Goal: Task Accomplishment & Management: Manage account settings

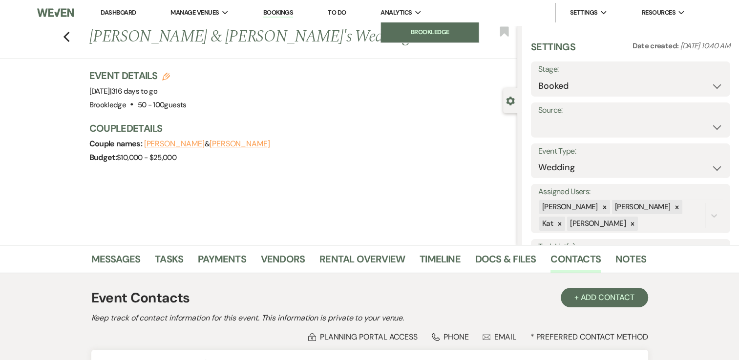
click at [421, 29] on li "Brookledge" at bounding box center [430, 32] width 88 height 10
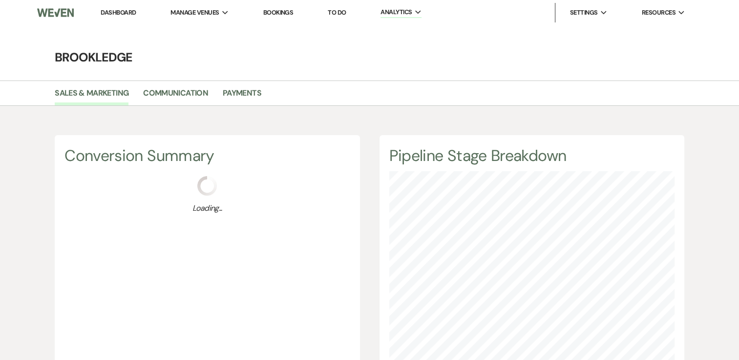
scroll to position [360, 738]
click at [287, 13] on link "Bookings" at bounding box center [278, 12] width 30 height 8
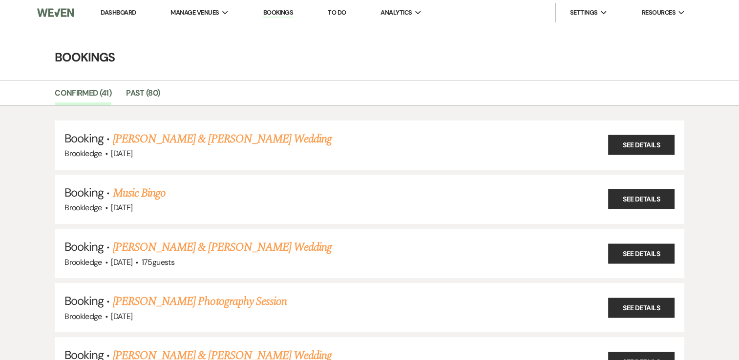
click at [271, 11] on link "Bookings" at bounding box center [278, 12] width 30 height 9
click at [281, 12] on link "Bookings" at bounding box center [278, 12] width 30 height 9
click at [417, 34] on li "Brookledge" at bounding box center [430, 32] width 88 height 10
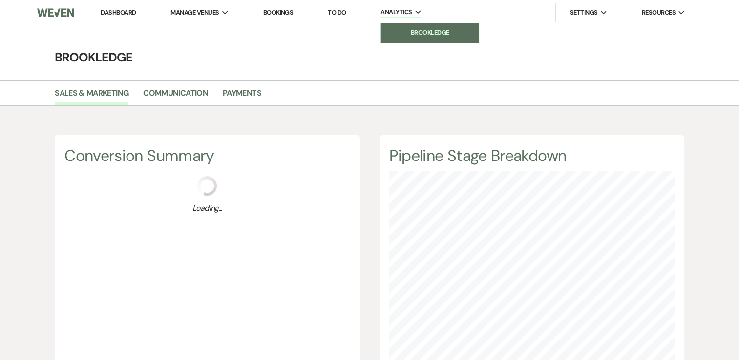
scroll to position [360, 738]
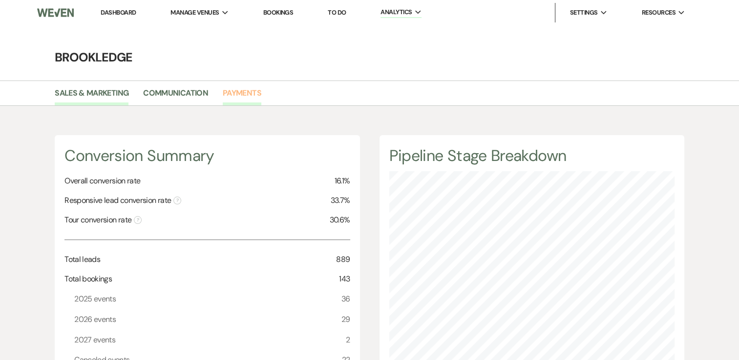
click at [237, 86] on li "Payments" at bounding box center [249, 95] width 53 height 21
click at [239, 93] on link "Payments" at bounding box center [242, 96] width 39 height 19
select select "2025"
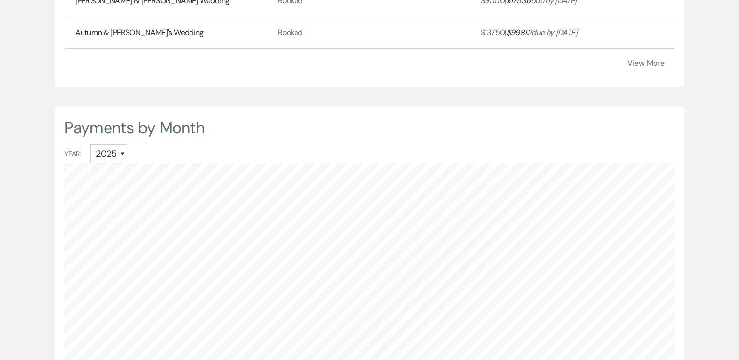
scroll to position [488, 0]
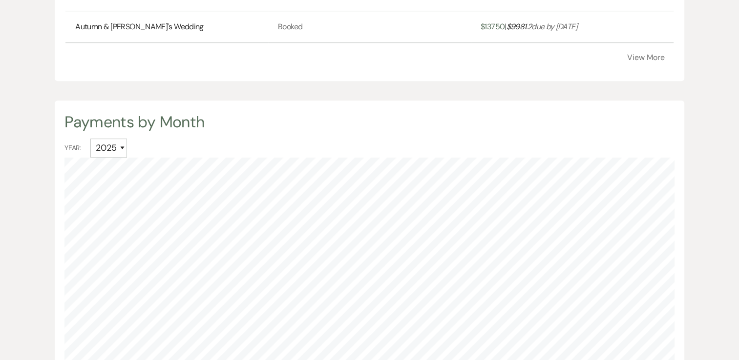
click at [650, 58] on button "View More" at bounding box center [646, 58] width 38 height 8
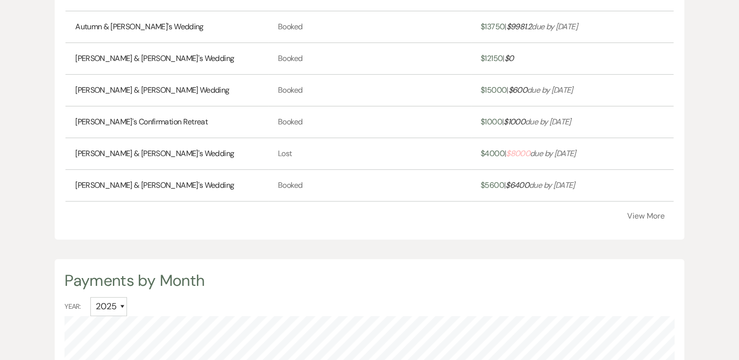
click at [640, 220] on div "Payments By Event Event Name Stage Paid | Outstanding [PERSON_NAME] & [PERSON_N…" at bounding box center [369, 24] width 629 height 432
click at [640, 215] on button "View More" at bounding box center [646, 216] width 38 height 8
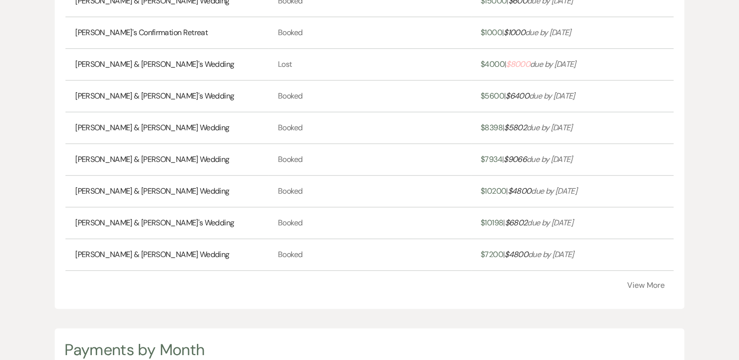
scroll to position [623, 0]
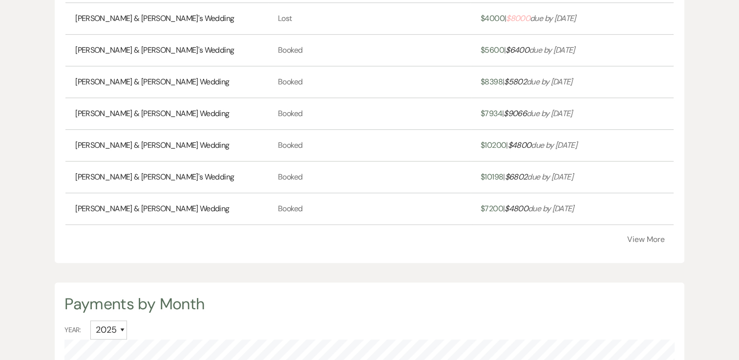
click at [649, 240] on button "View More" at bounding box center [646, 240] width 38 height 8
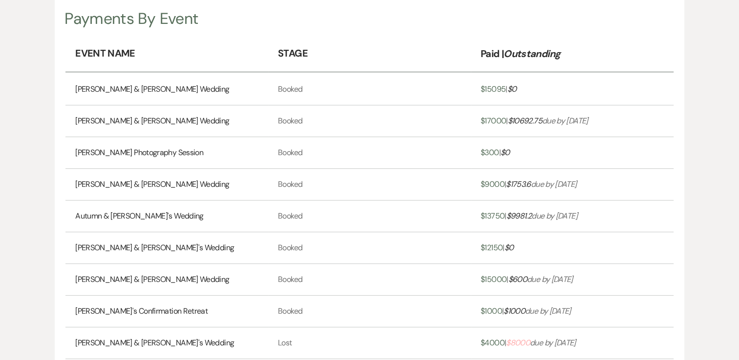
scroll to position [282, 0]
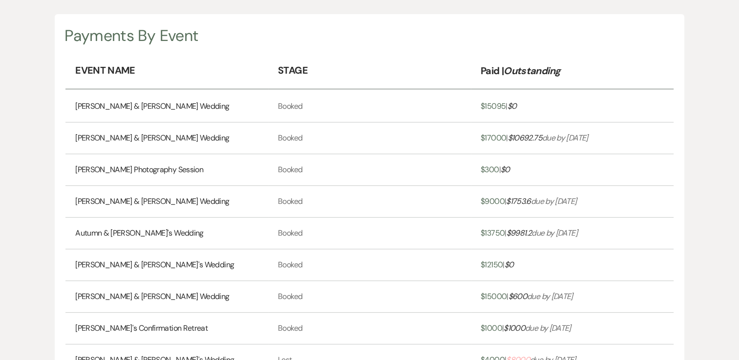
click at [152, 137] on link "[PERSON_NAME] & [PERSON_NAME] Wedding" at bounding box center [152, 138] width 154 height 12
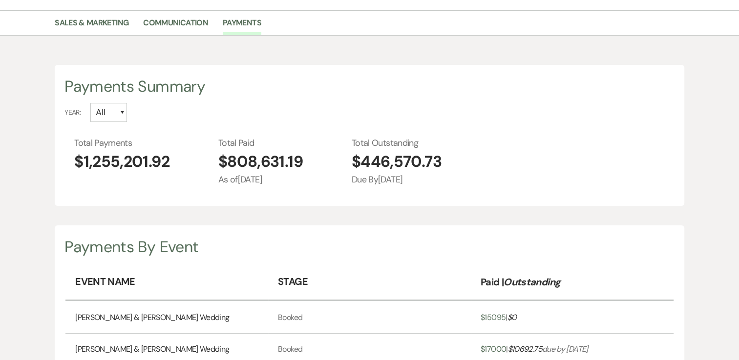
scroll to position [86, 0]
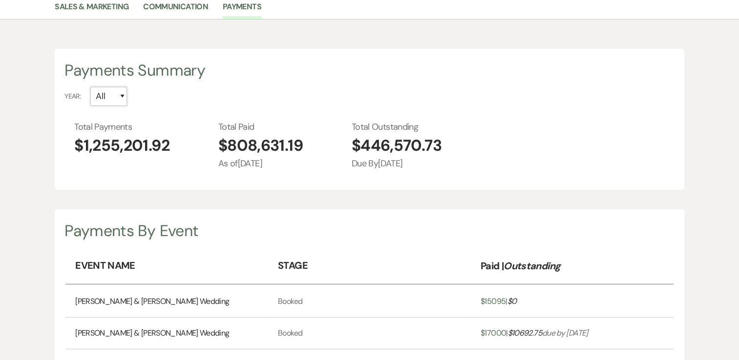
click at [124, 98] on select "All 2027 2026 2025 2024 2023 2022" at bounding box center [108, 96] width 37 height 19
select select "2025"
click at [90, 87] on select "All 2027 2026 2025 2024 2023 2022" at bounding box center [108, 96] width 37 height 19
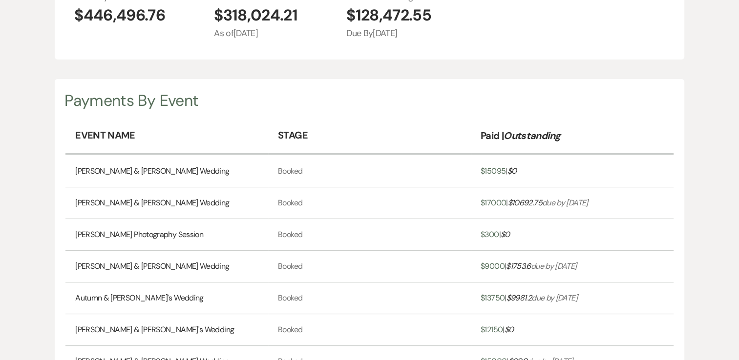
scroll to position [233, 0]
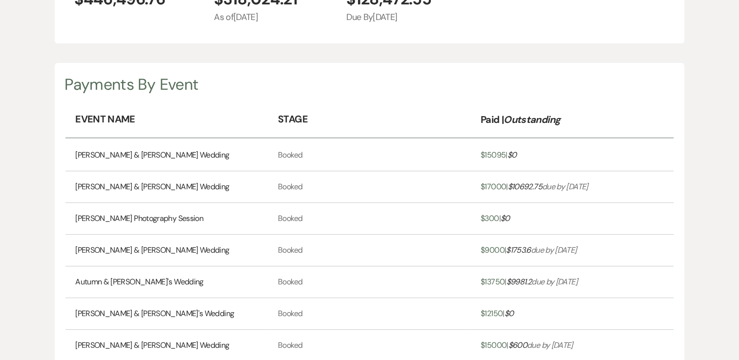
click at [494, 152] on span "$ 15095" at bounding box center [492, 155] width 25 height 10
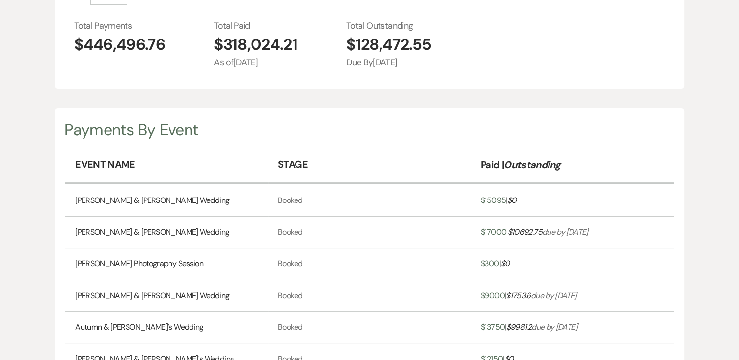
scroll to position [195, 0]
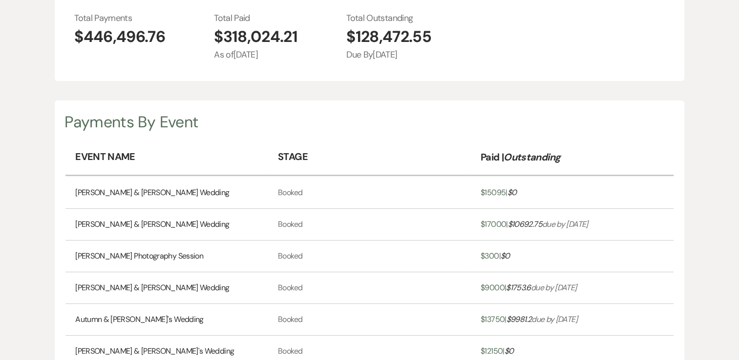
click at [491, 194] on span "$ 15095" at bounding box center [492, 192] width 25 height 10
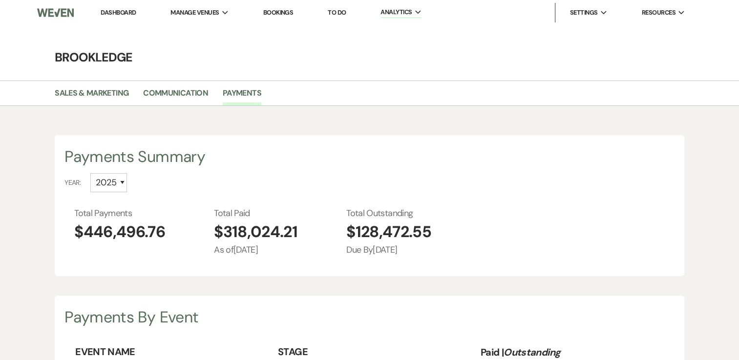
scroll to position [487846, 487468]
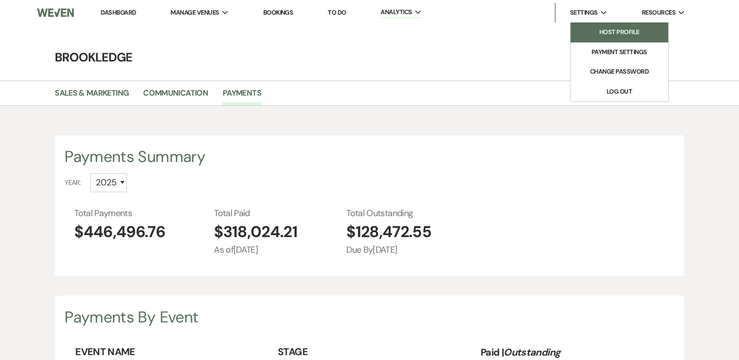
click at [605, 30] on li "Host Profile" at bounding box center [619, 32] width 88 height 10
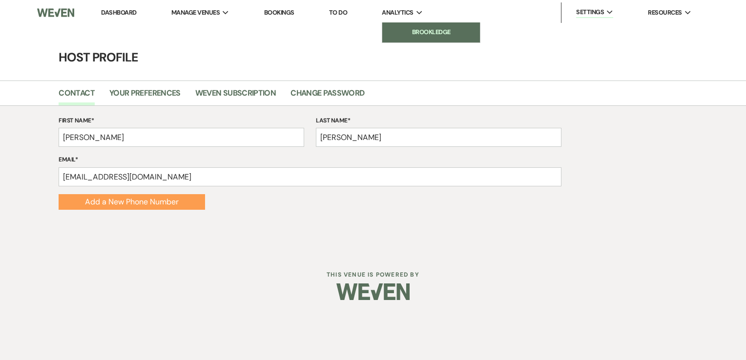
click at [422, 26] on link "Brookledge" at bounding box center [431, 32] width 98 height 20
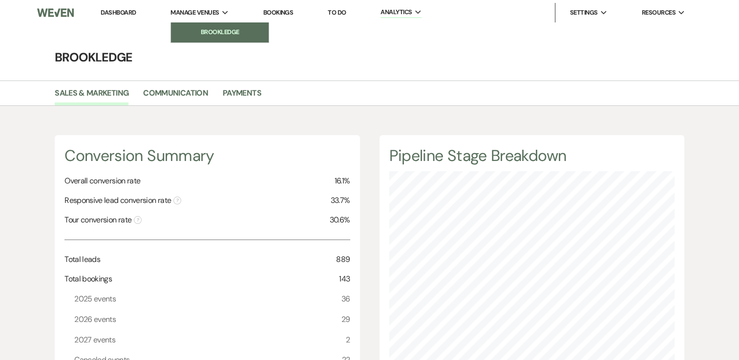
click at [208, 31] on li "Brookledge" at bounding box center [220, 32] width 88 height 10
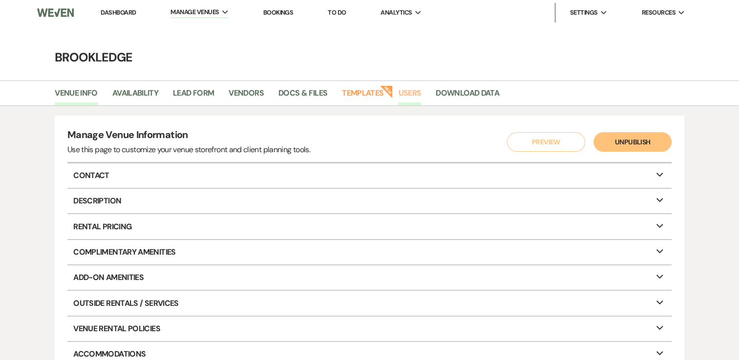
click at [416, 95] on link "Users" at bounding box center [409, 96] width 23 height 19
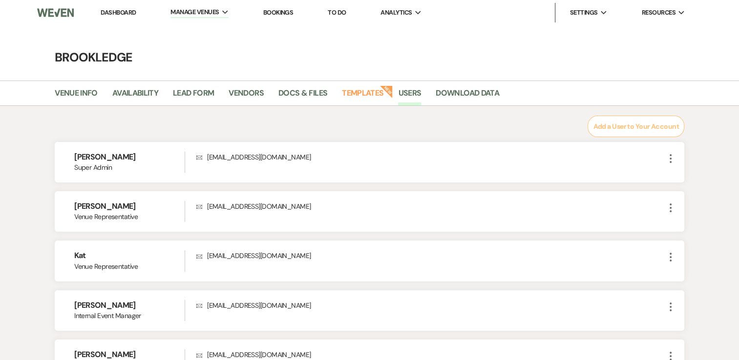
click at [648, 126] on button "Add a User to Your Account" at bounding box center [635, 126] width 96 height 21
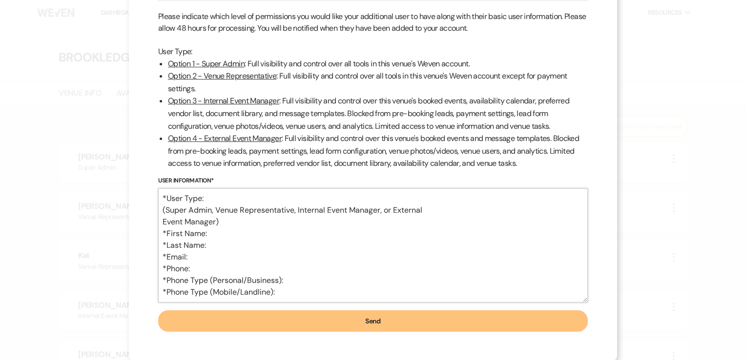
click at [227, 197] on textarea "*User Type: (Super Admin, Venue Representative, Internal Event Manager, or Exte…" at bounding box center [373, 245] width 430 height 114
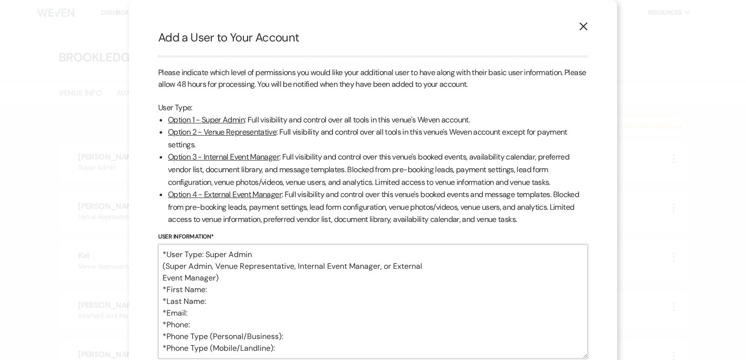
type textarea "*User Type: Super Admin (Super Admin, Venue Representative, Internal Event Mana…"
click at [580, 27] on use "button" at bounding box center [584, 26] width 8 height 8
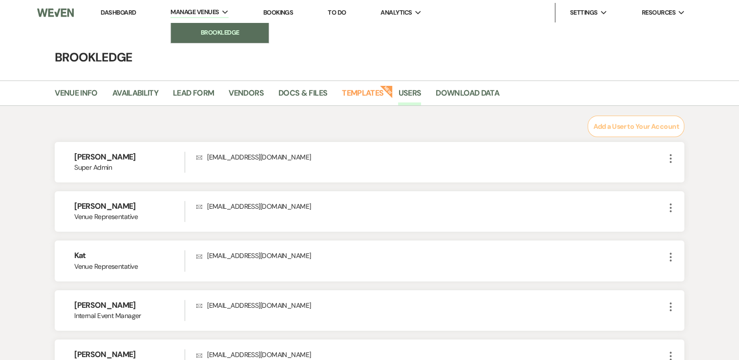
click at [207, 29] on li "Brookledge" at bounding box center [220, 33] width 88 height 10
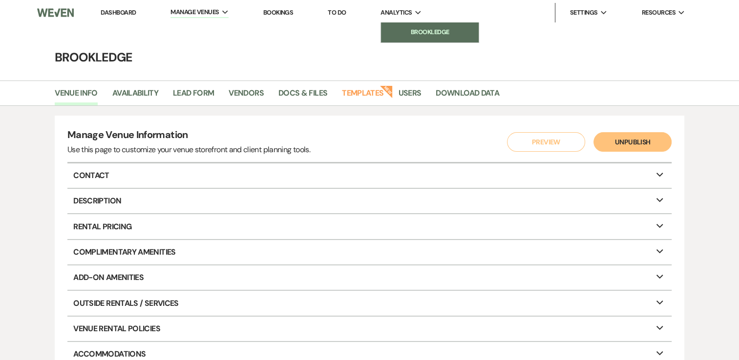
click at [408, 31] on li "Brookledge" at bounding box center [430, 32] width 88 height 10
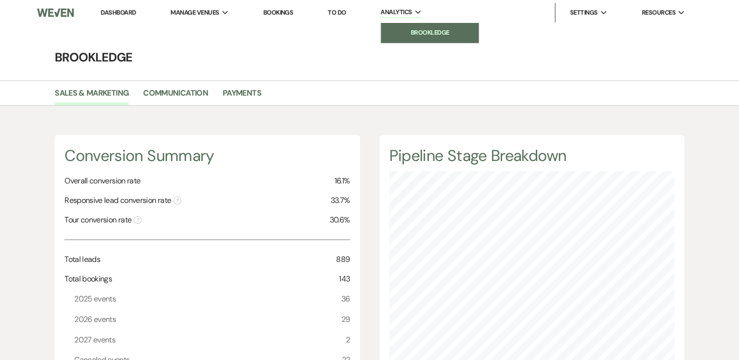
scroll to position [360, 738]
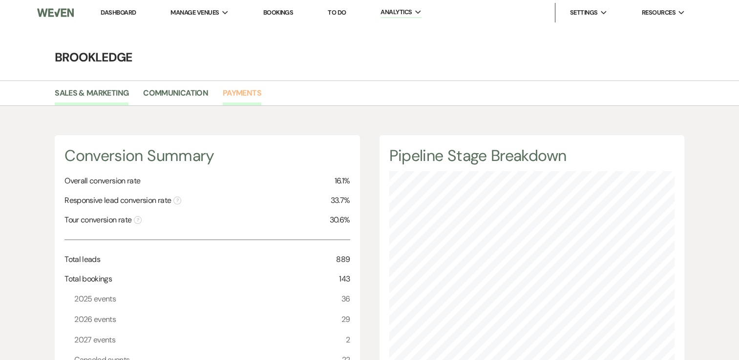
click at [239, 94] on link "Payments" at bounding box center [242, 96] width 39 height 19
select select "2025"
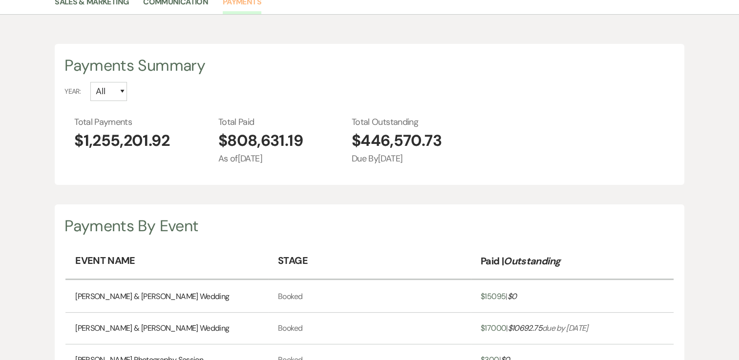
scroll to position [98, 0]
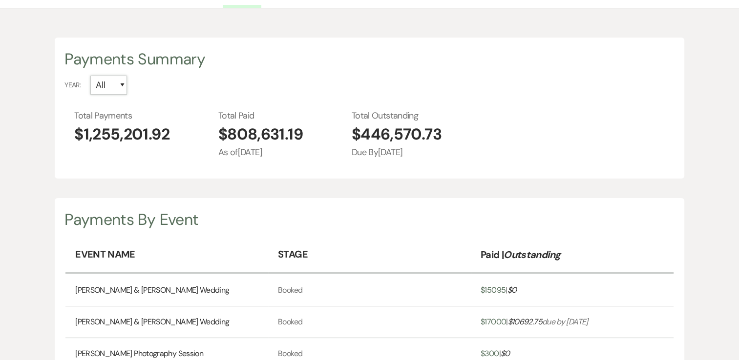
click at [123, 84] on select "All 2027 2026 2025 2024 2023 2022" at bounding box center [108, 85] width 37 height 19
select select "2025"
click at [90, 76] on select "All 2027 2026 2025 2024 2023 2022" at bounding box center [108, 85] width 37 height 19
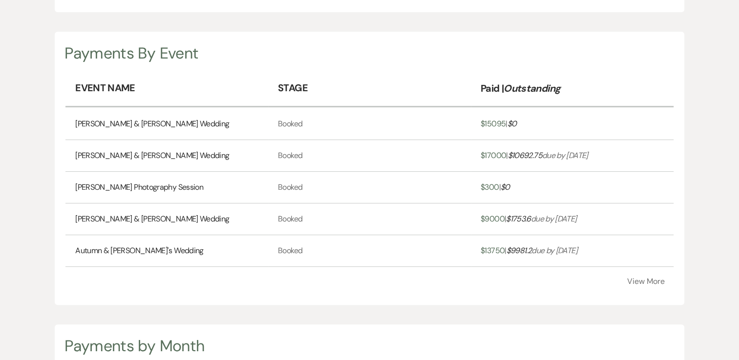
scroll to position [293, 0]
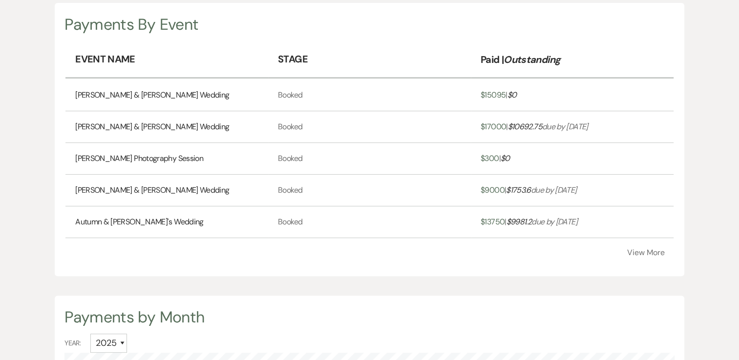
click at [658, 250] on button "View More" at bounding box center [646, 253] width 38 height 8
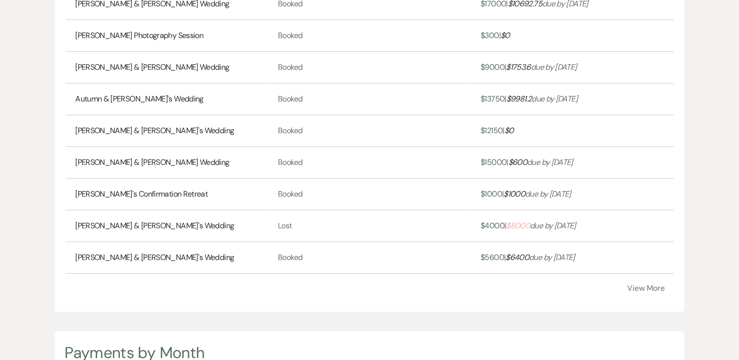
scroll to position [439, 0]
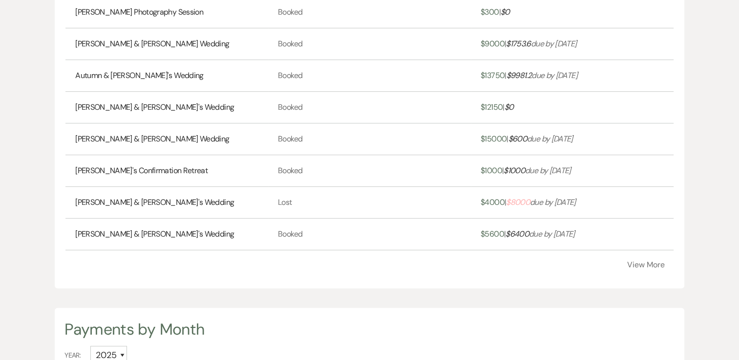
click at [655, 261] on button "View More" at bounding box center [646, 265] width 38 height 8
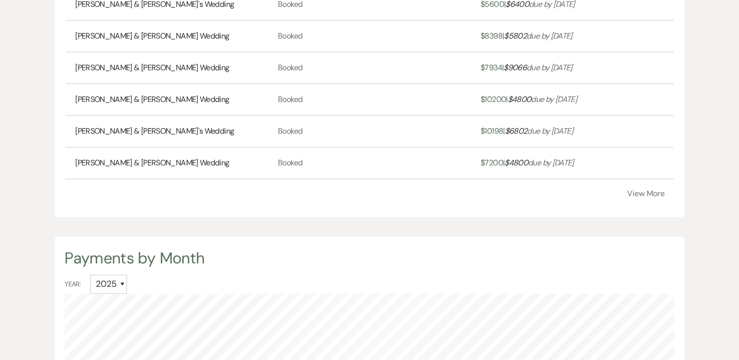
scroll to position [683, 0]
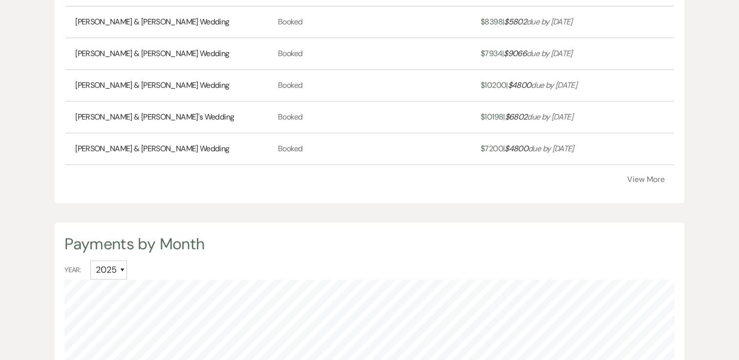
click at [646, 178] on button "View More" at bounding box center [646, 180] width 38 height 8
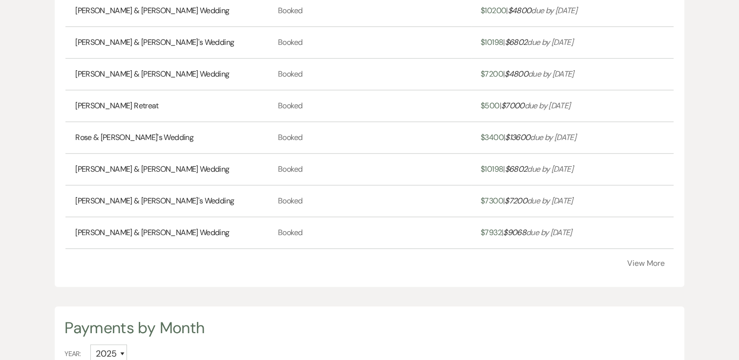
scroll to position [781, 0]
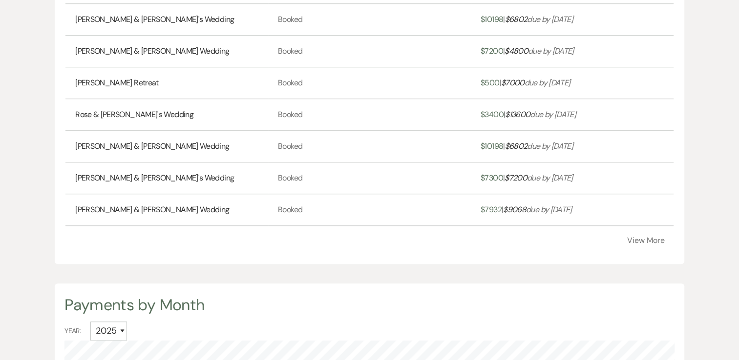
click at [645, 239] on button "View More" at bounding box center [646, 241] width 38 height 8
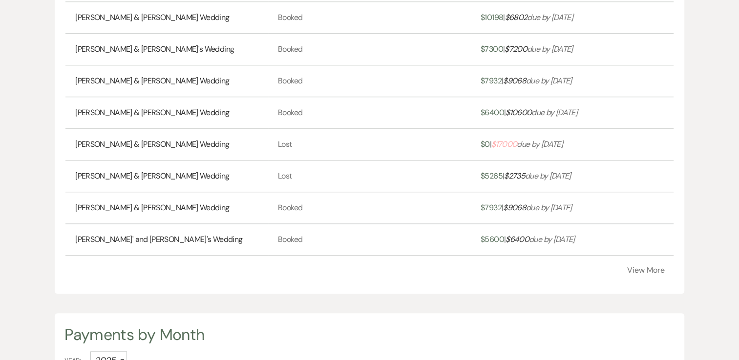
scroll to position [928, 0]
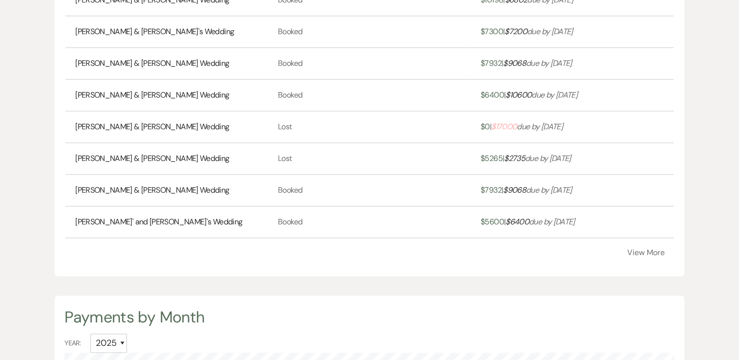
click at [644, 249] on button "View More" at bounding box center [646, 253] width 38 height 8
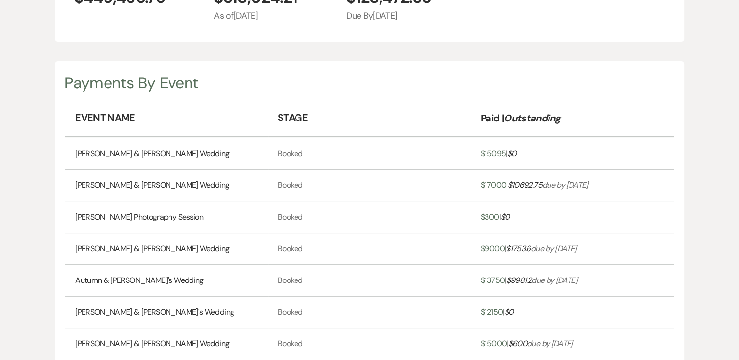
scroll to position [219, 0]
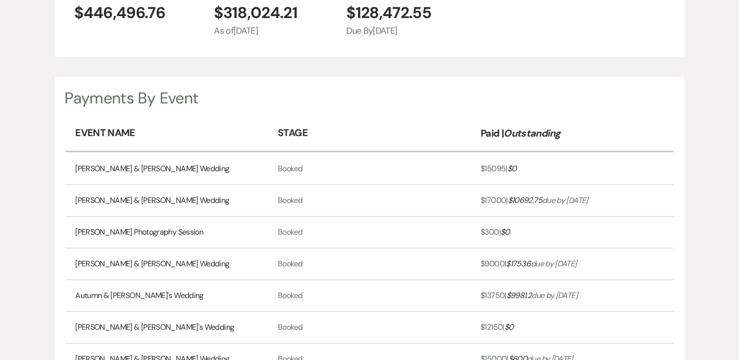
click at [498, 169] on span "$ 15095" at bounding box center [492, 169] width 25 height 10
click at [490, 165] on span "$ 15095" at bounding box center [492, 169] width 25 height 10
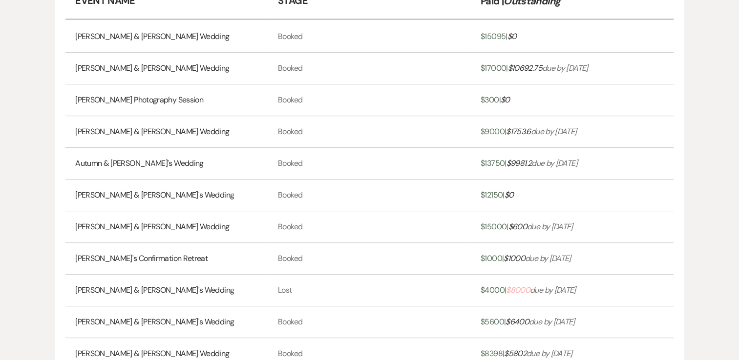
scroll to position [366, 0]
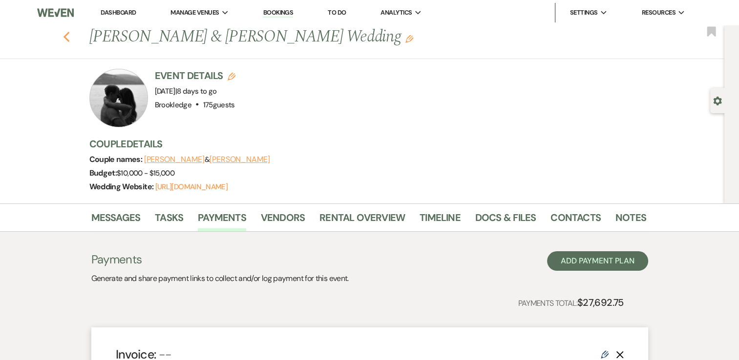
click at [69, 34] on use "button" at bounding box center [66, 37] width 6 height 11
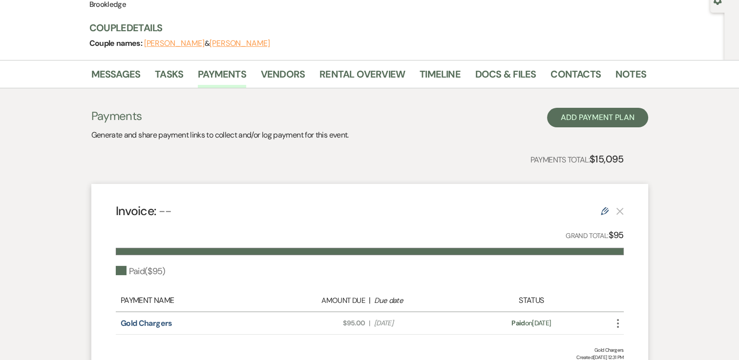
scroll to position [98, 0]
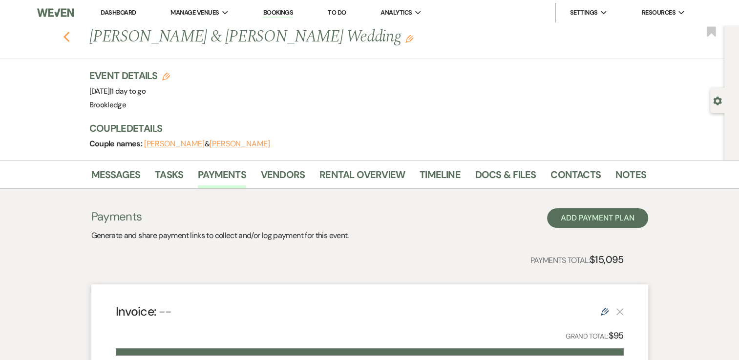
click at [70, 38] on icon "Previous" at bounding box center [66, 37] width 7 height 12
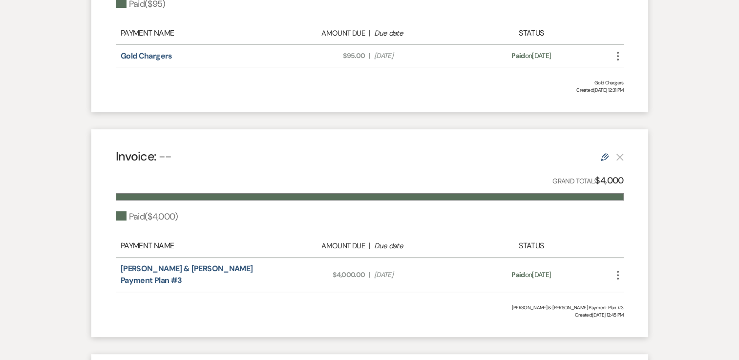
scroll to position [391, 0]
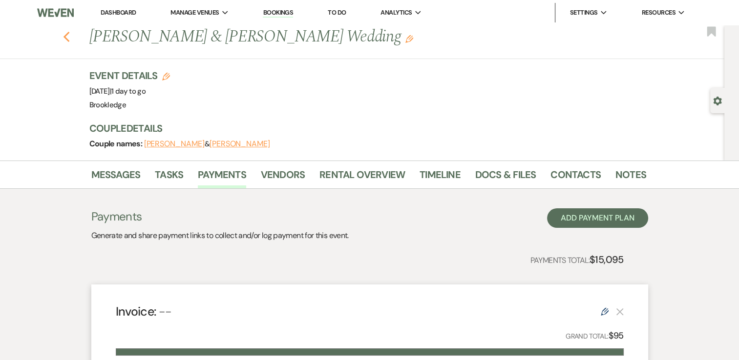
click at [68, 33] on icon "Previous" at bounding box center [66, 37] width 7 height 12
